Goal: Information Seeking & Learning: Learn about a topic

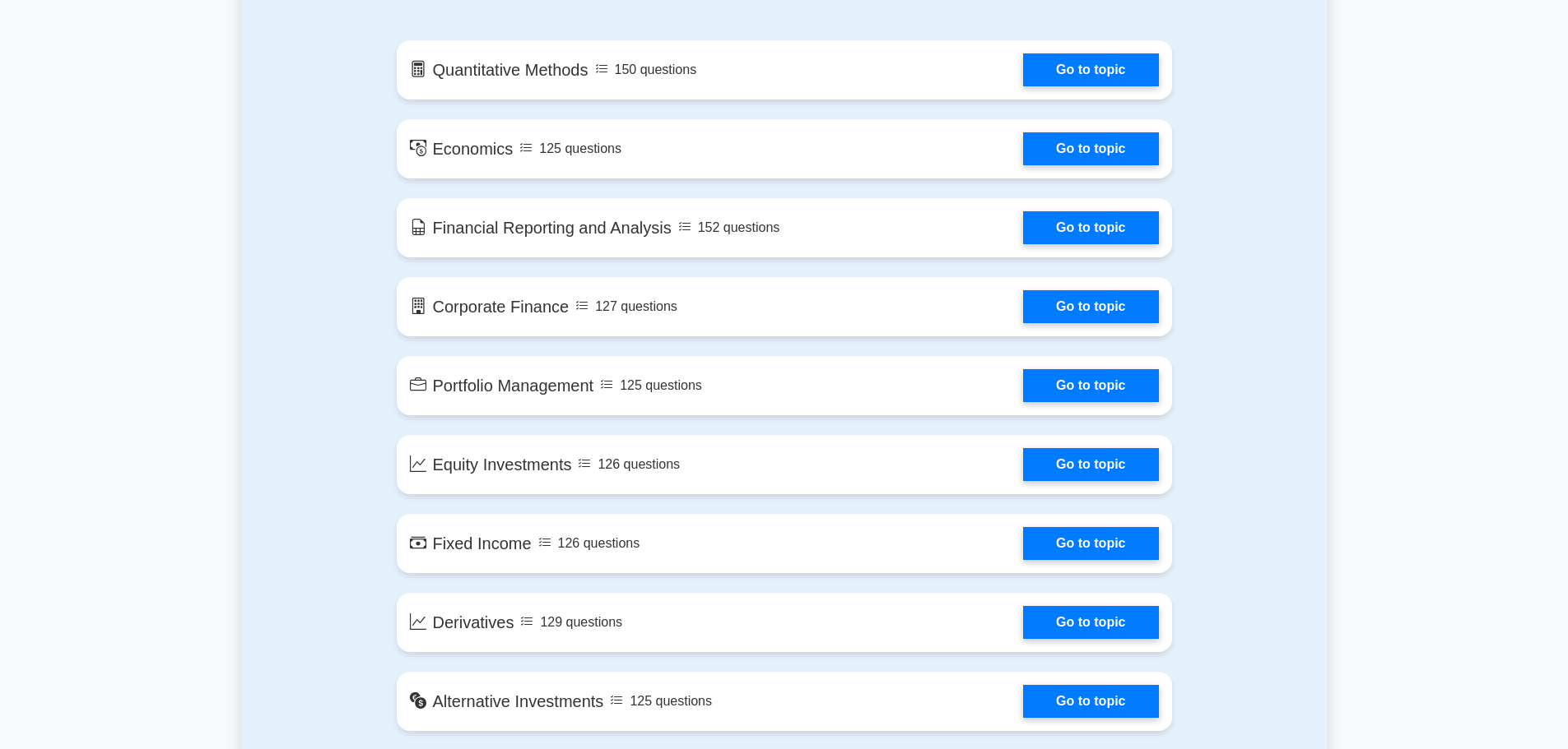
scroll to position [905, 0]
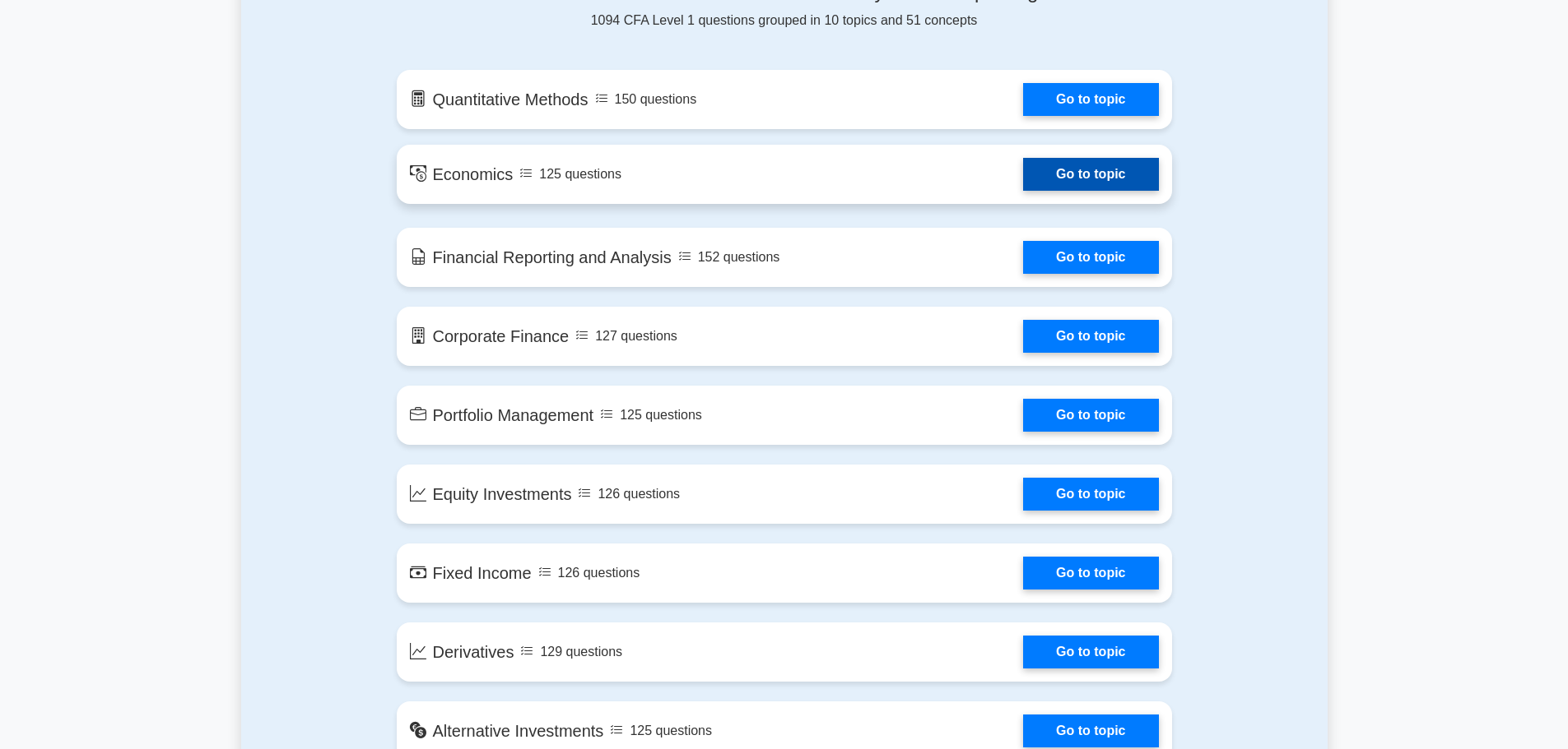
click at [1088, 169] on link "Go to topic" at bounding box center [1091, 173] width 135 height 33
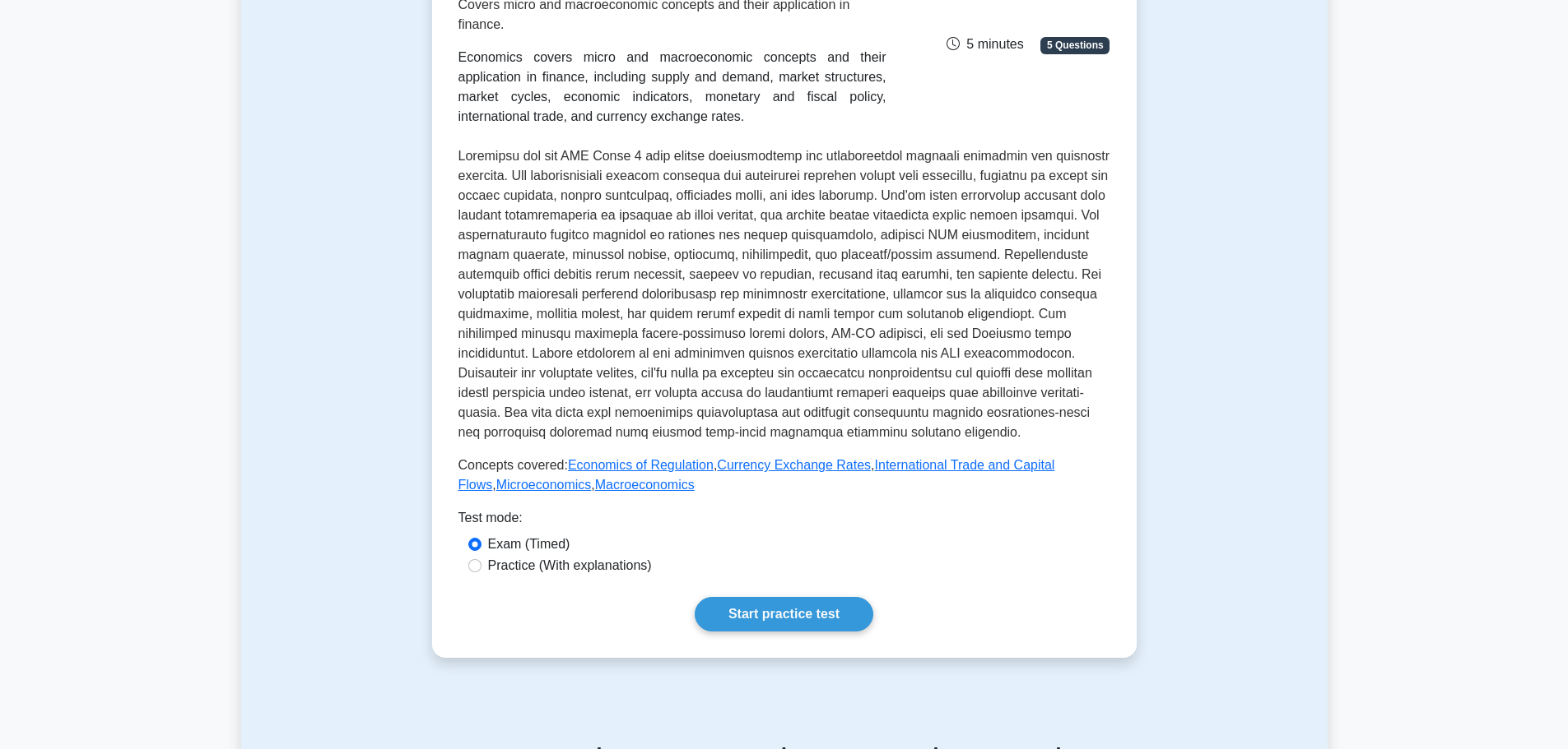
scroll to position [329, 0]
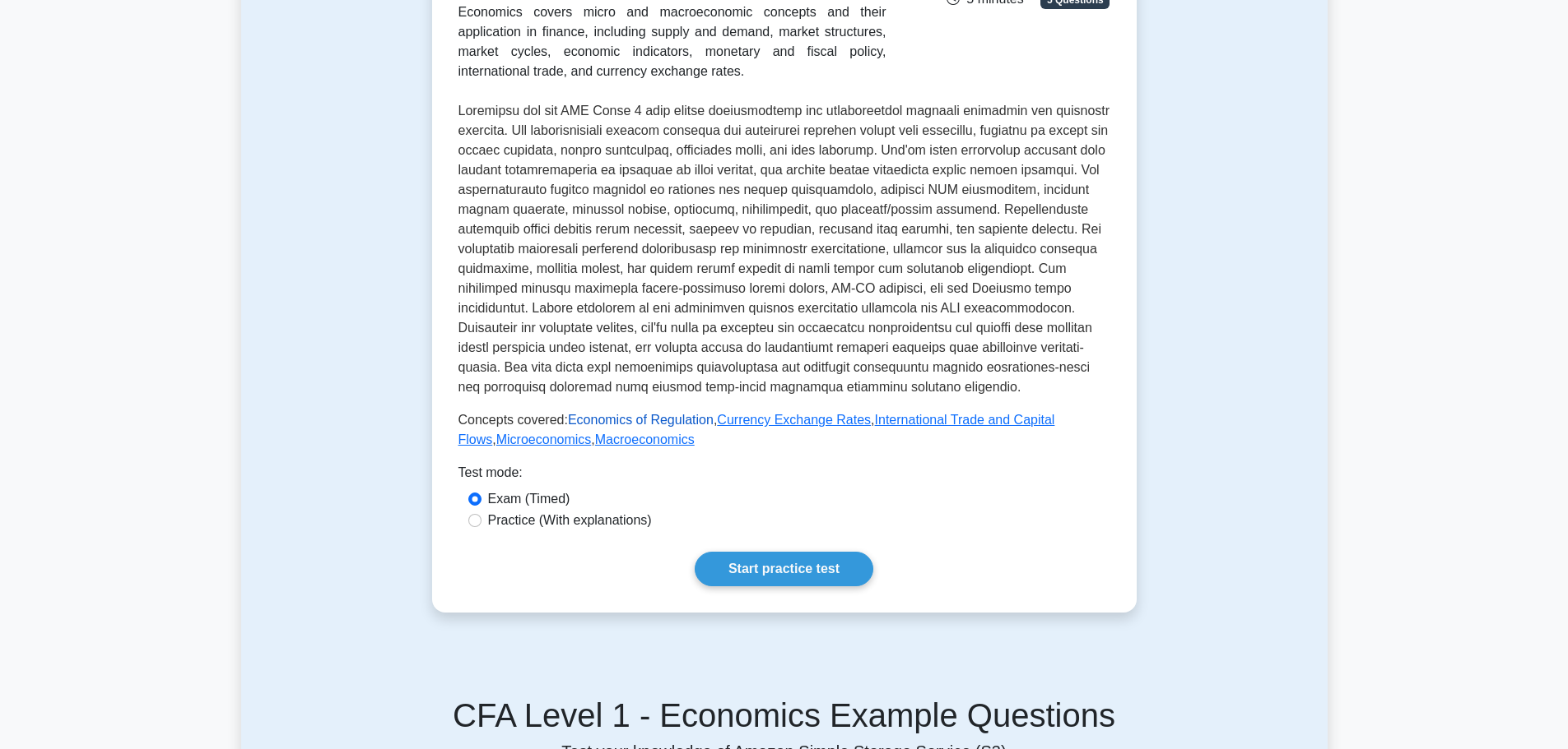
click at [589, 420] on link "Economics of Regulation" at bounding box center [640, 419] width 145 height 14
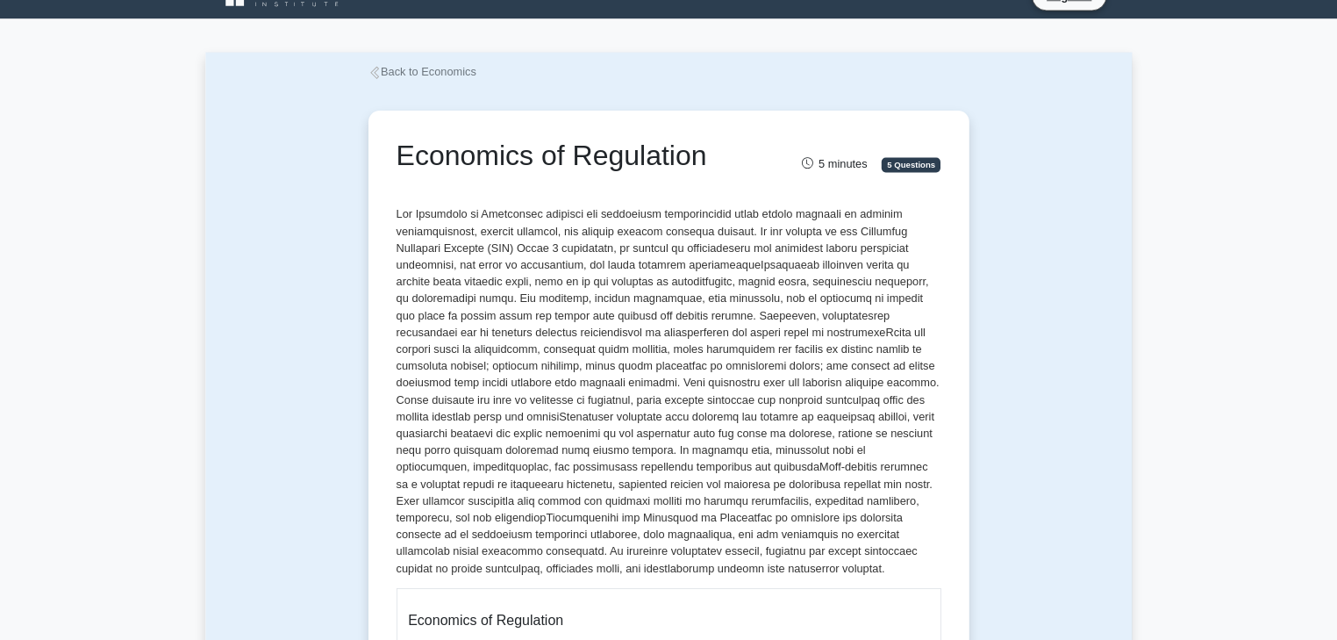
scroll to position [88, 0]
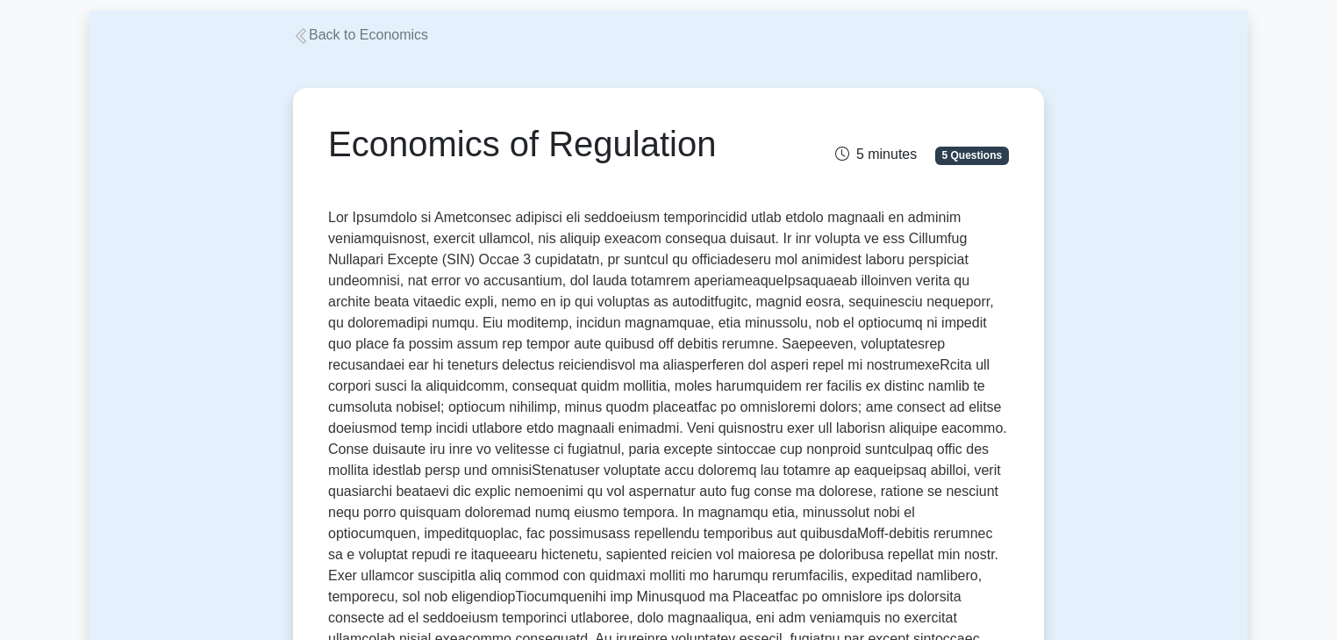
drag, startPoint x: 1684, startPoint y: 1, endPoint x: 1096, endPoint y: 591, distance: 832.7
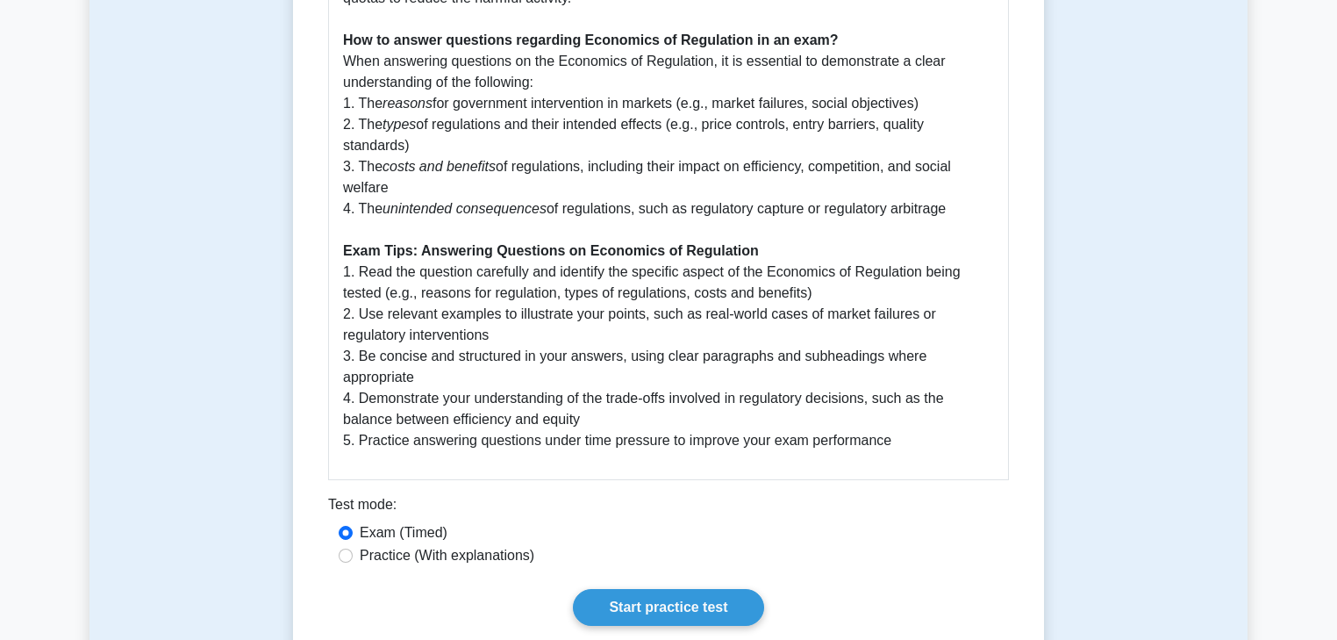
scroll to position [1351, 0]
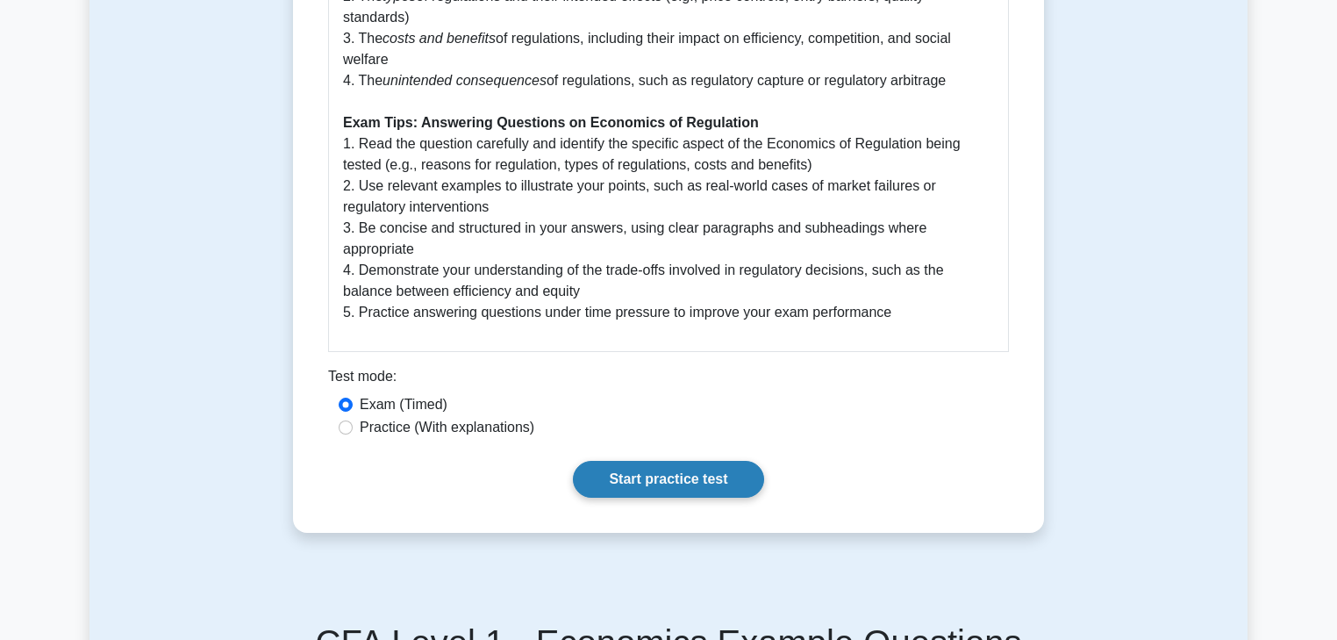
click at [670, 461] on link "Start practice test" at bounding box center [668, 479] width 190 height 37
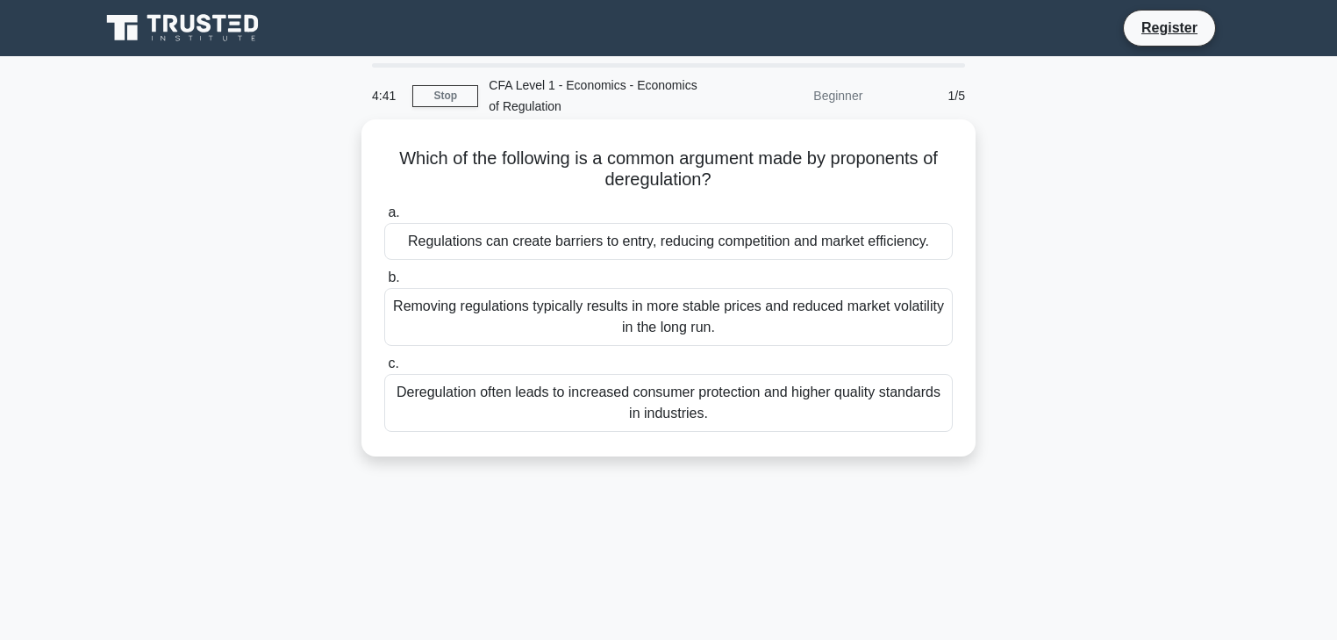
click at [649, 283] on label "b. Removing regulations typically results in more stable prices and reduced mar…" at bounding box center [668, 306] width 569 height 79
click at [384, 283] on input "b. Removing regulations typically results in more stable prices and reduced mar…" at bounding box center [384, 277] width 0 height 11
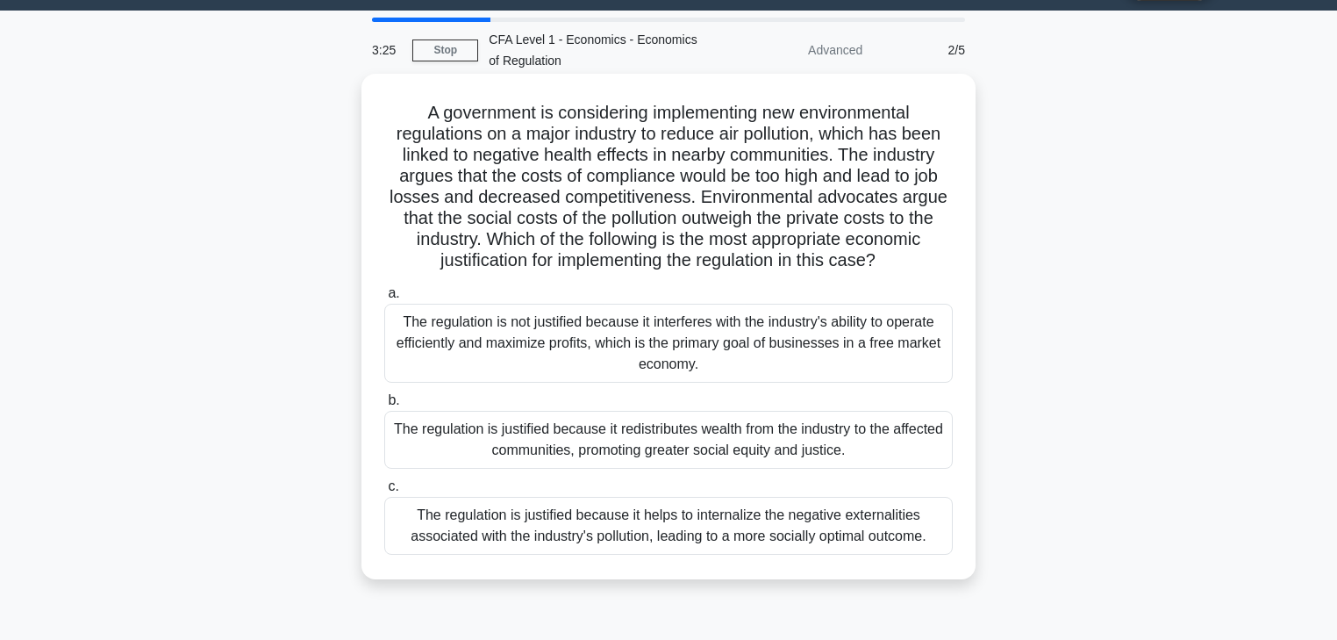
scroll to position [70, 0]
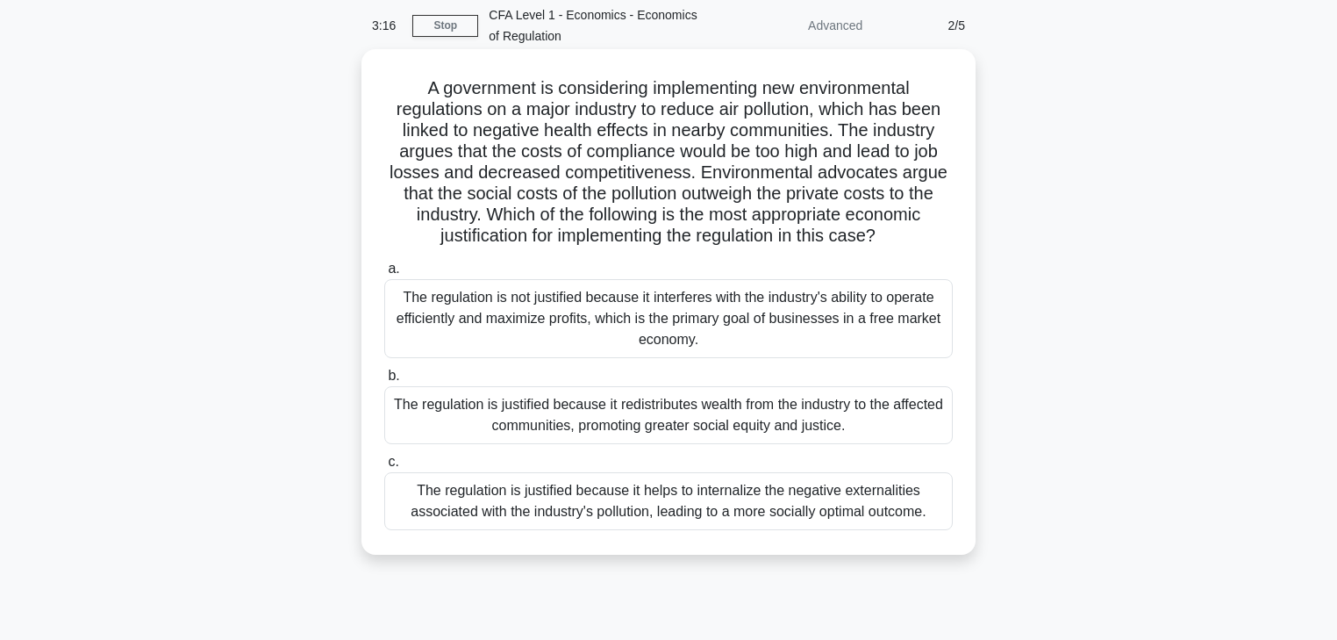
click at [709, 515] on div "The regulation is justified because it helps to internalize the negative extern…" at bounding box center [668, 501] width 569 height 58
click at [384, 468] on input "c. The regulation is justified because it helps to internalize the negative ext…" at bounding box center [384, 461] width 0 height 11
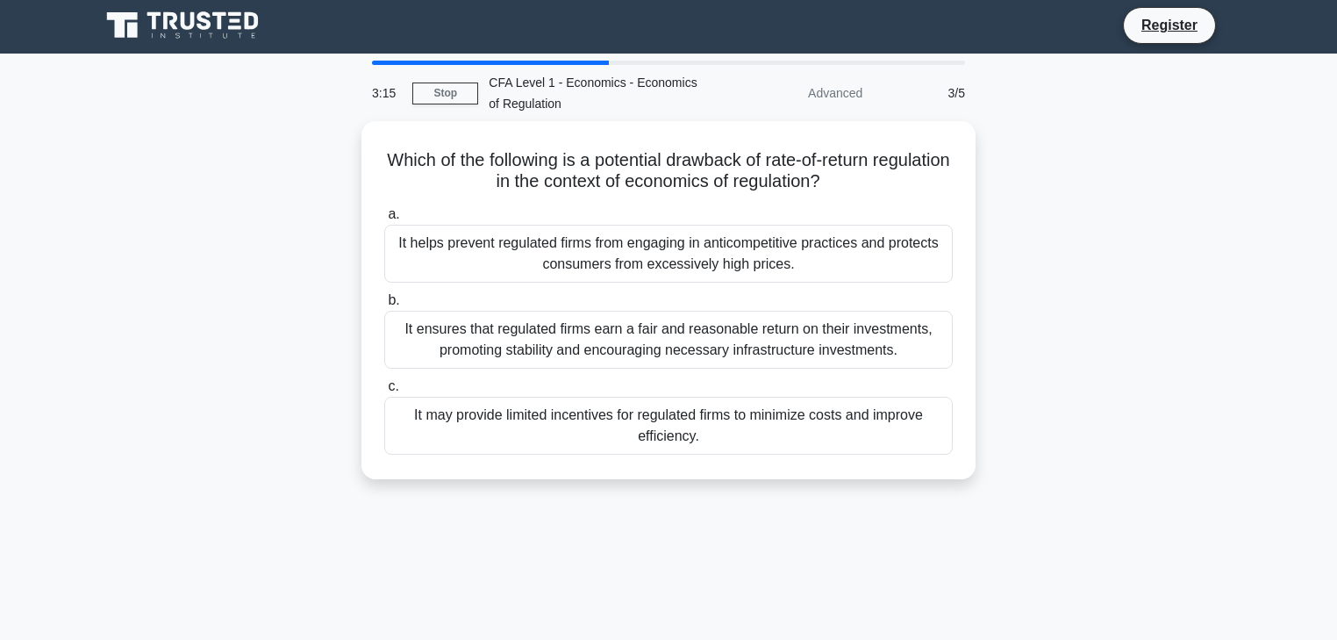
scroll to position [0, 0]
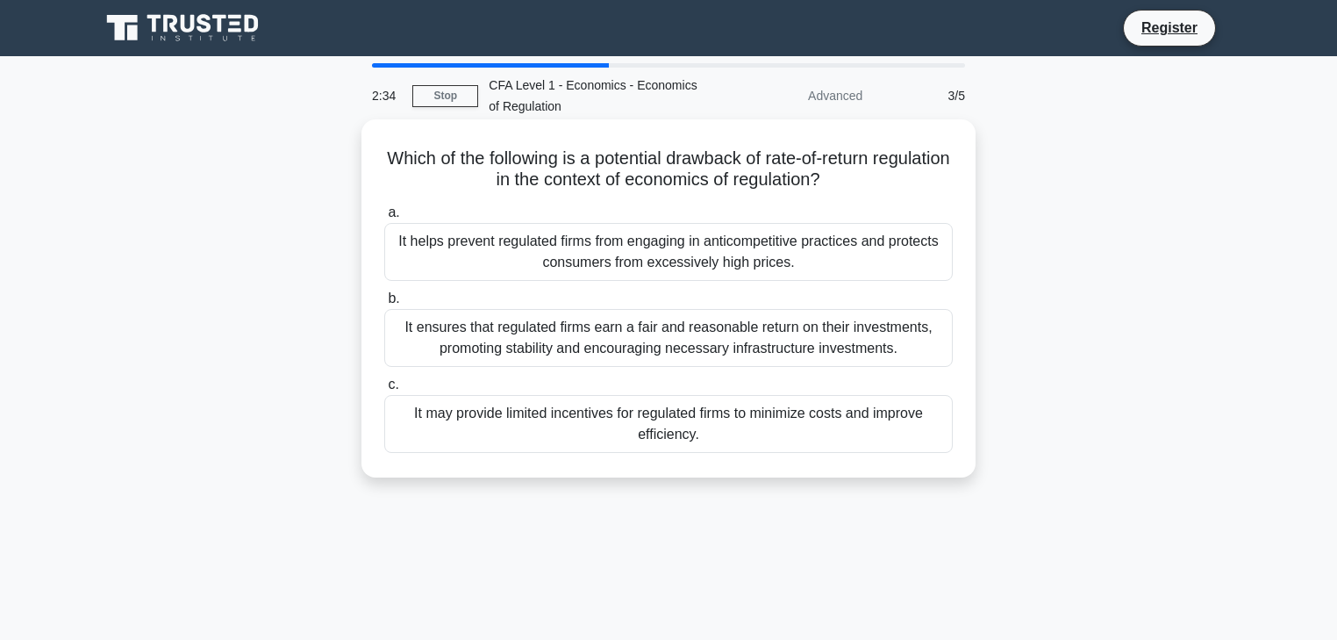
click at [640, 418] on div "It may provide limited incentives for regulated firms to minimize costs and imp…" at bounding box center [668, 424] width 569 height 58
click at [624, 428] on div "It may provide limited incentives for regulated firms to minimize costs and imp…" at bounding box center [668, 424] width 569 height 58
click at [384, 390] on input "c. It may provide limited incentives for regulated firms to minimize costs and …" at bounding box center [384, 384] width 0 height 11
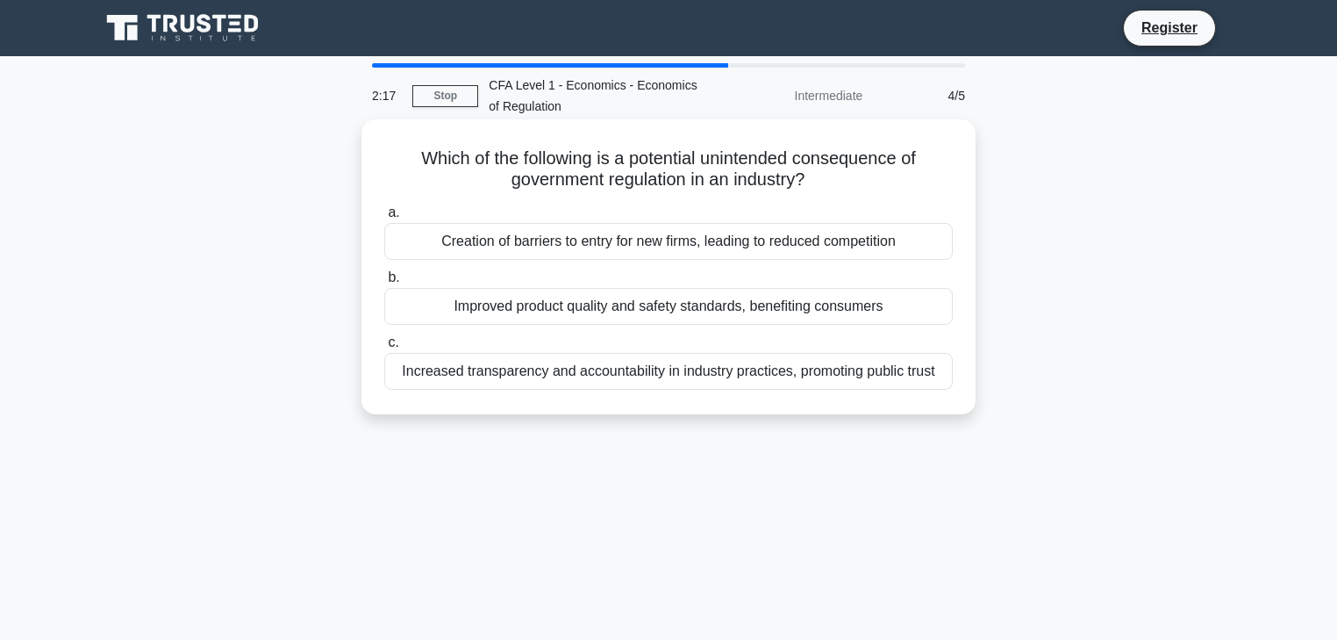
click at [541, 239] on div "Creation of barriers to entry for new firms, leading to reduced competition" at bounding box center [668, 241] width 569 height 37
click at [384, 218] on input "a. Creation of barriers to entry for new firms, leading to reduced competition" at bounding box center [384, 212] width 0 height 11
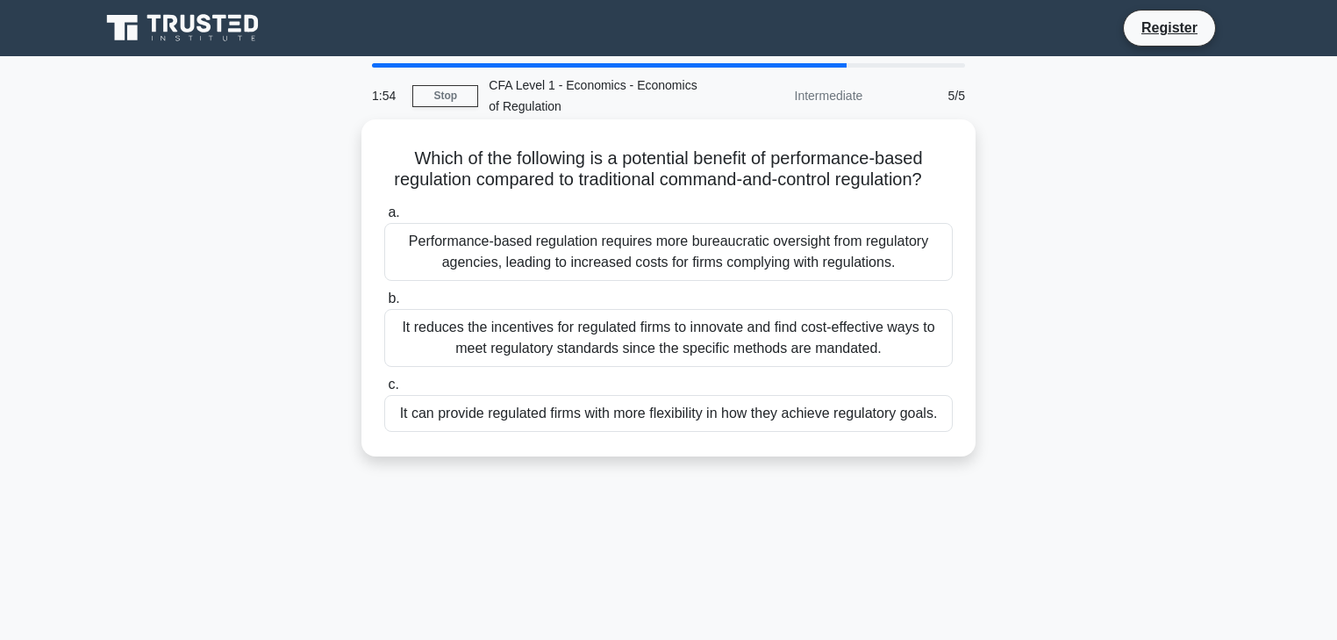
click at [698, 426] on div "It can provide regulated firms with more flexibility in how they achieve regula…" at bounding box center [668, 413] width 569 height 37
click at [384, 390] on input "c. It can provide regulated firms with more flexibility in how they achieve reg…" at bounding box center [384, 384] width 0 height 11
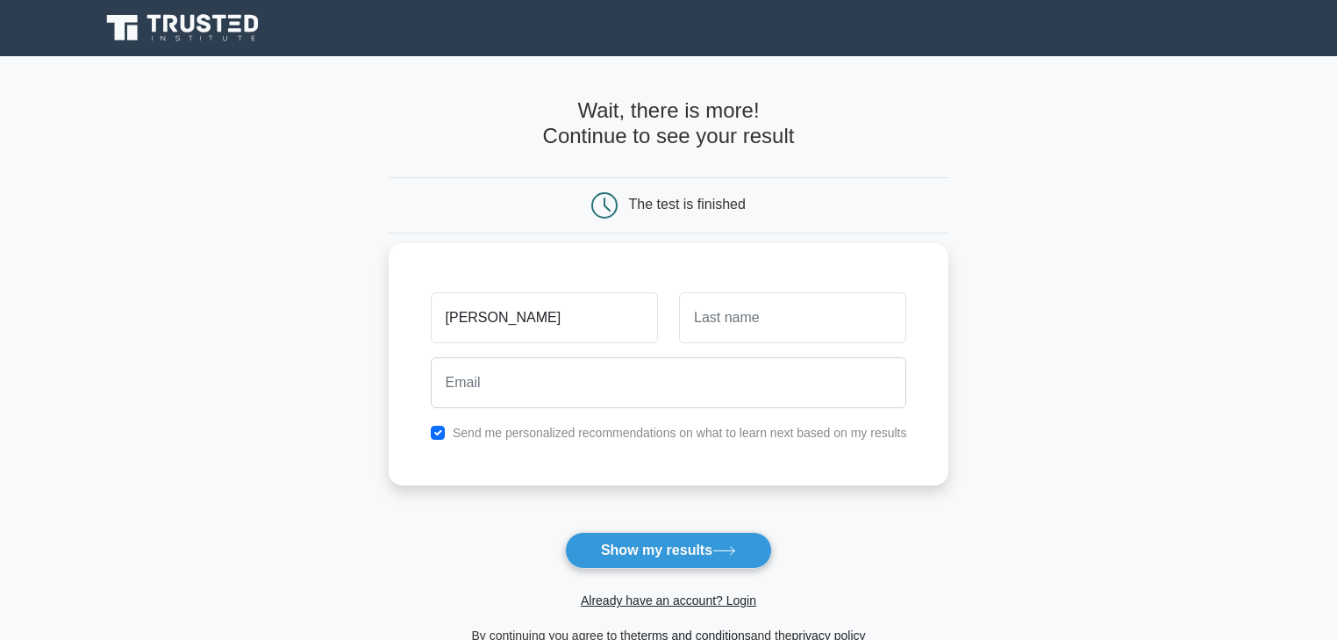
type input "alisha"
click at [825, 312] on input "text" at bounding box center [792, 317] width 227 height 51
type input "lakhani"
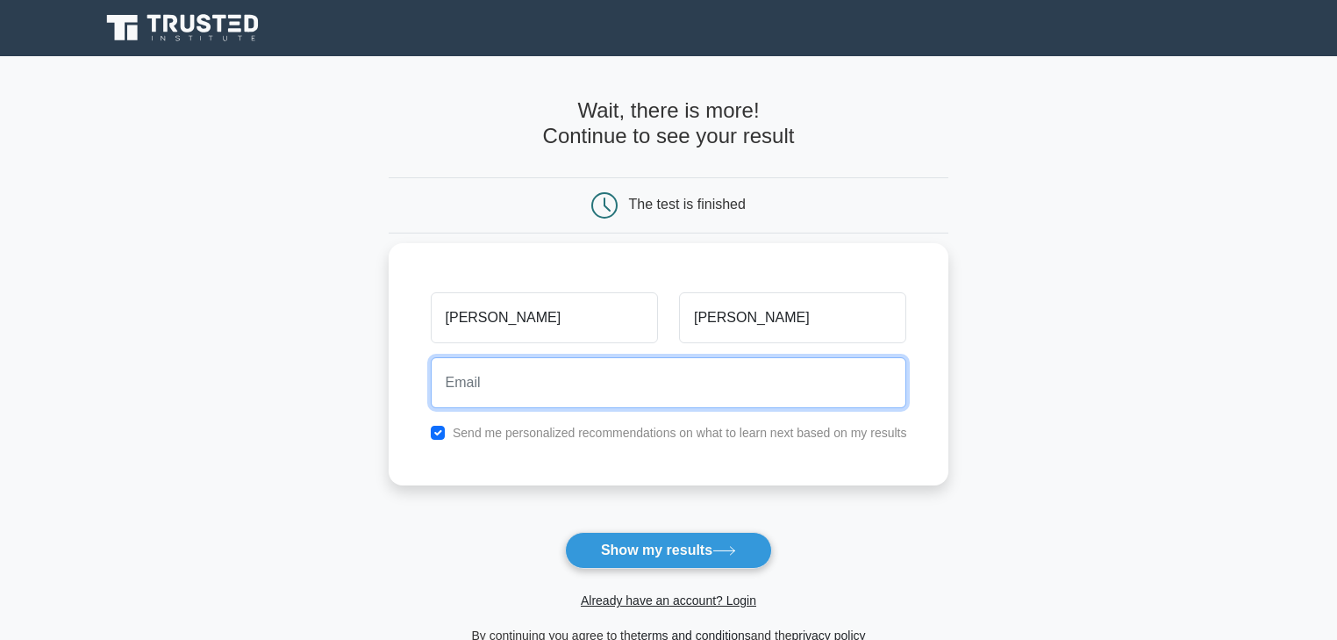
click at [813, 379] on input "email" at bounding box center [669, 382] width 476 height 51
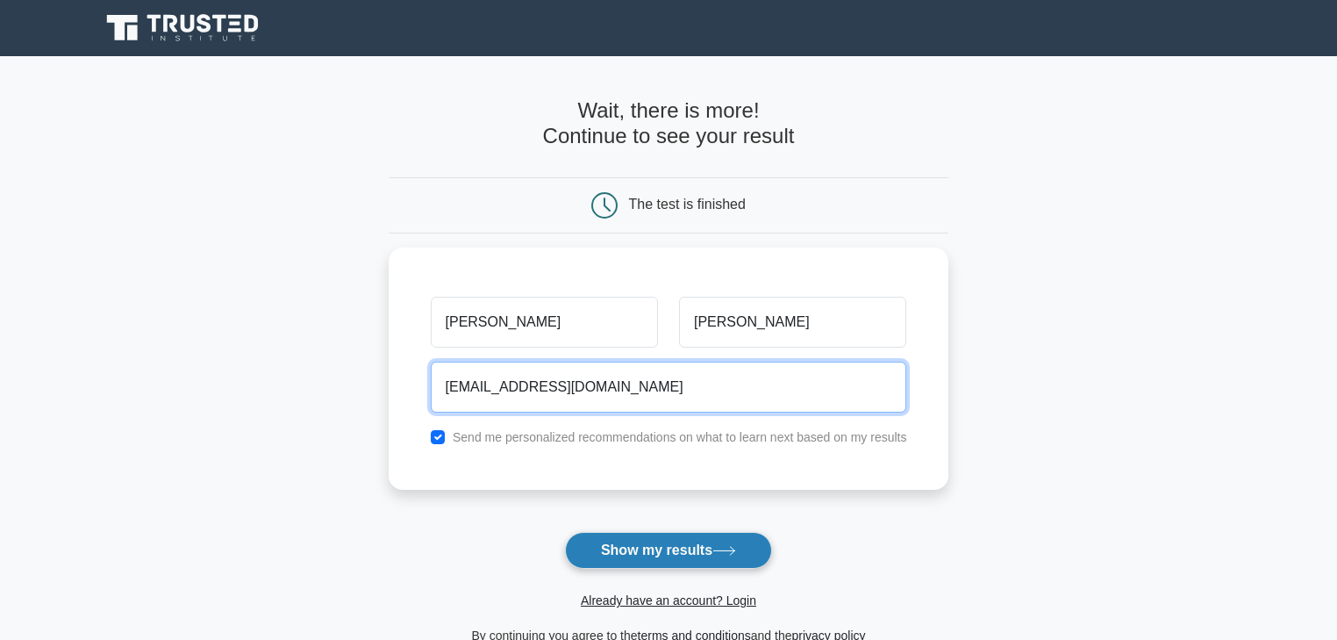
type input "alishalakhani25@gmail.com"
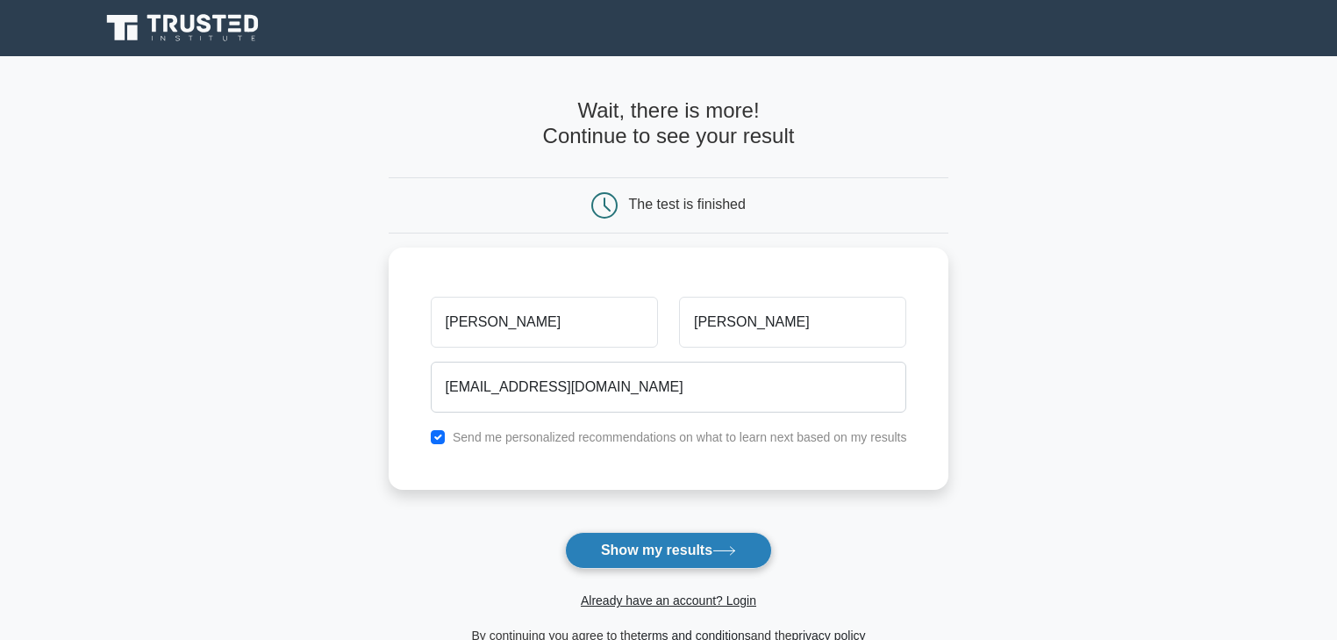
click at [694, 555] on button "Show my results" at bounding box center [668, 550] width 207 height 37
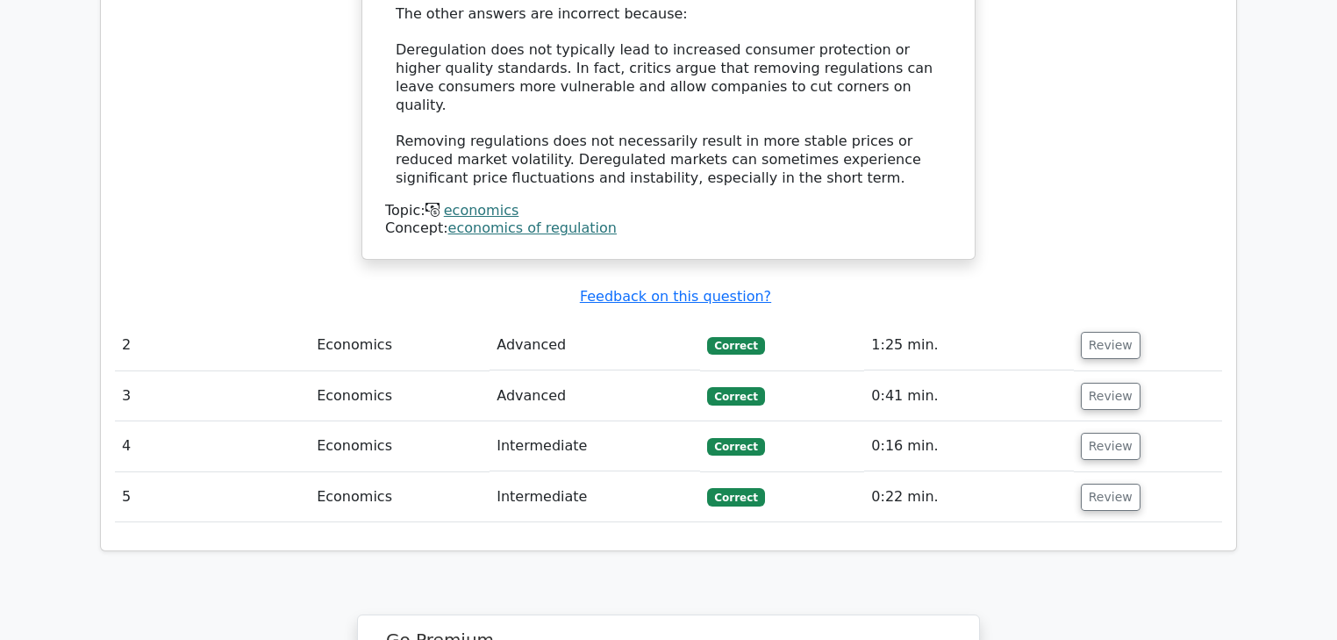
scroll to position [1895, 0]
click at [1094, 331] on button "Review" at bounding box center [1111, 344] width 60 height 27
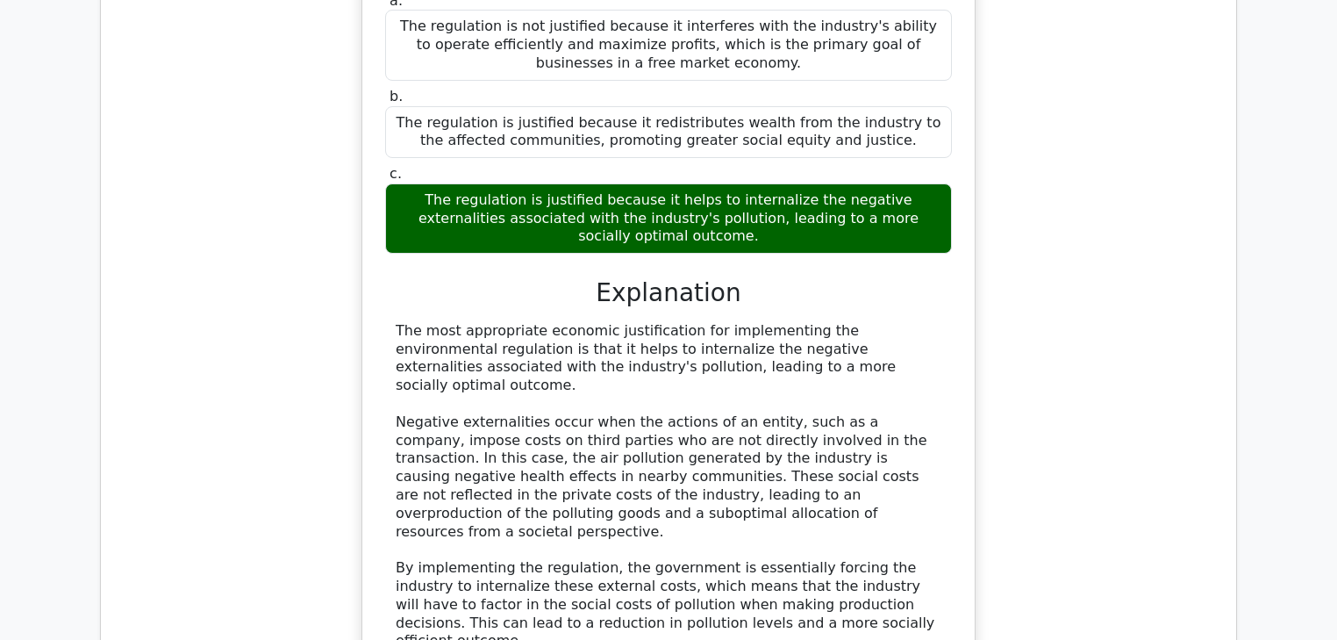
scroll to position [2527, 0]
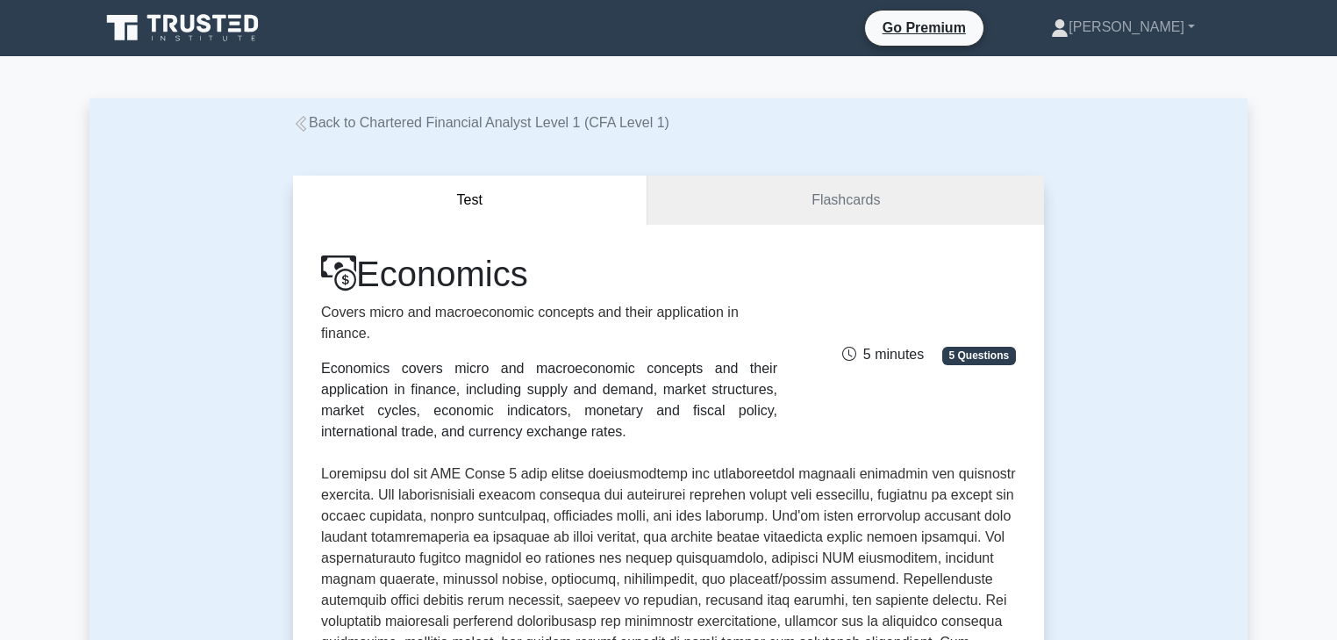
drag, startPoint x: 1234, startPoint y: 0, endPoint x: 1137, endPoint y: 250, distance: 268.1
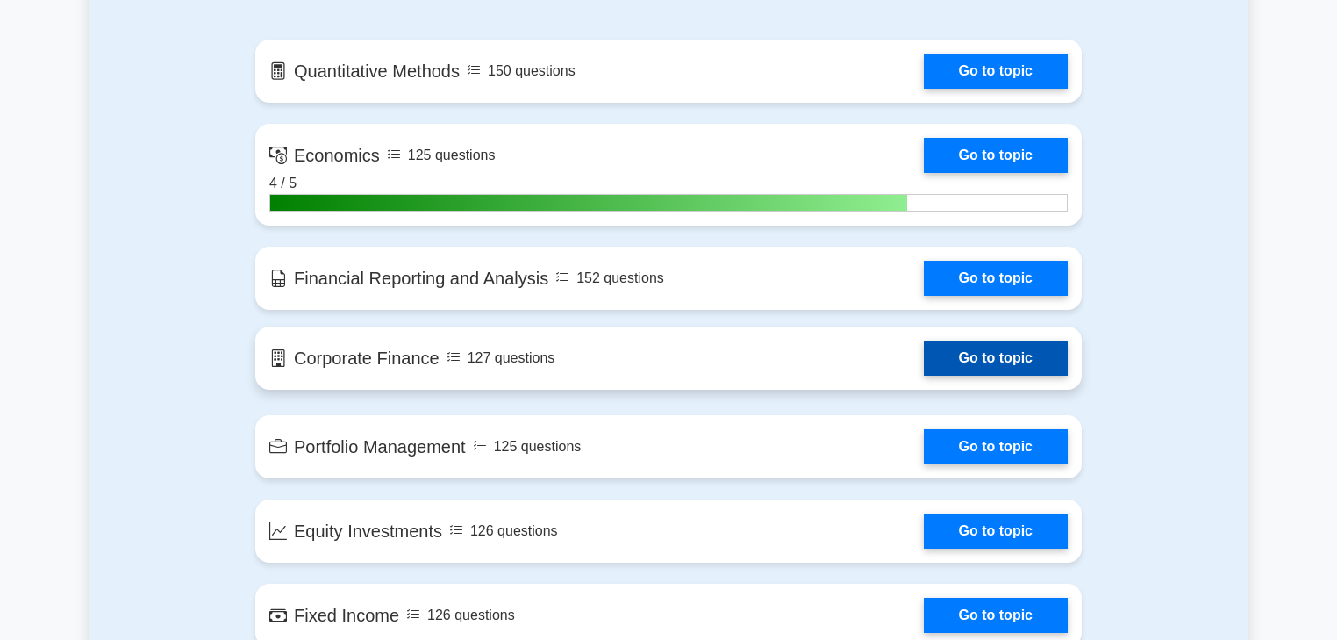
scroll to position [1193, 0]
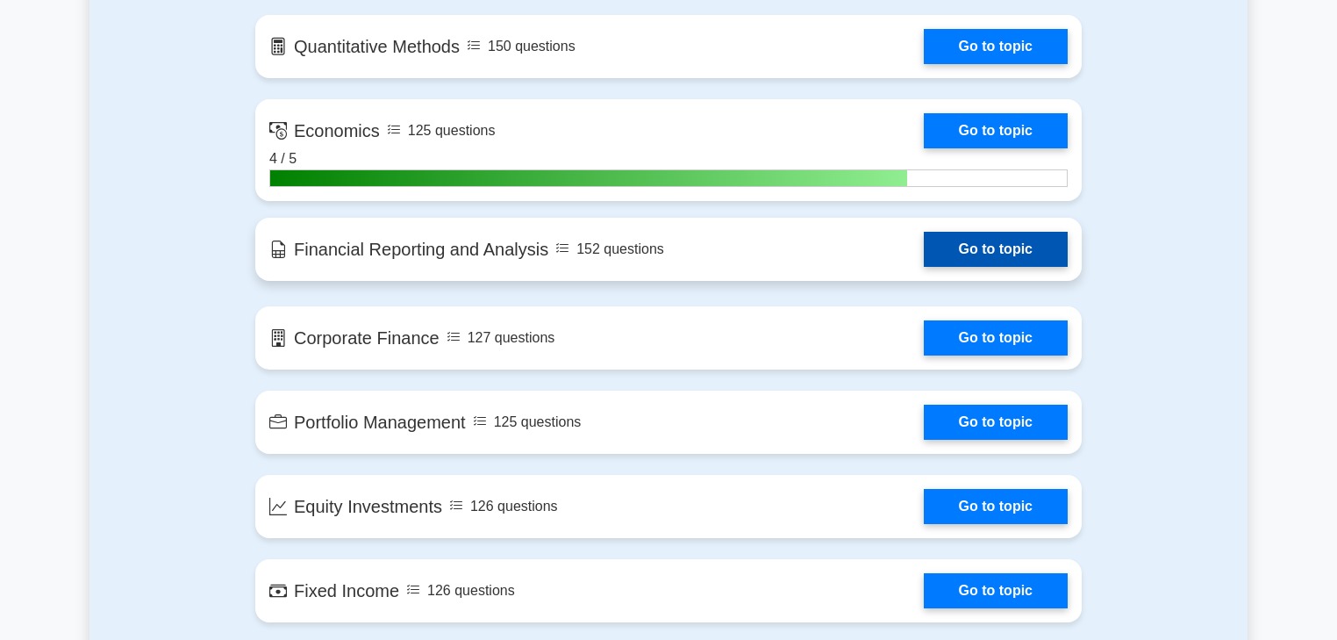
click at [924, 255] on link "Go to topic" at bounding box center [996, 249] width 144 height 35
